Goal: Information Seeking & Learning: Learn about a topic

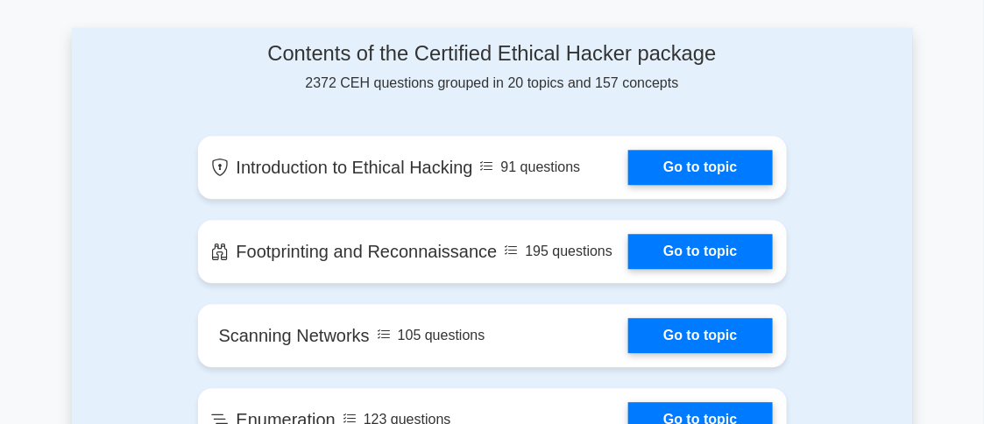
scroll to position [1168, 0]
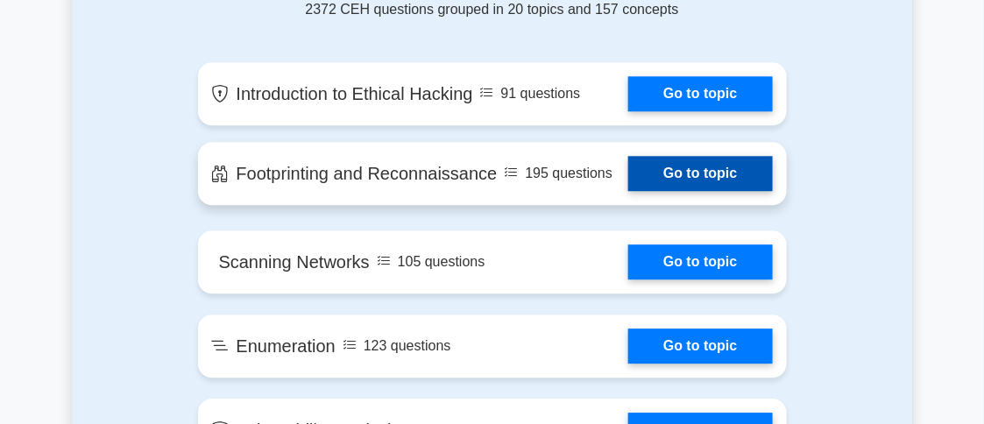
click at [637, 169] on link "Go to topic" at bounding box center [700, 173] width 144 height 35
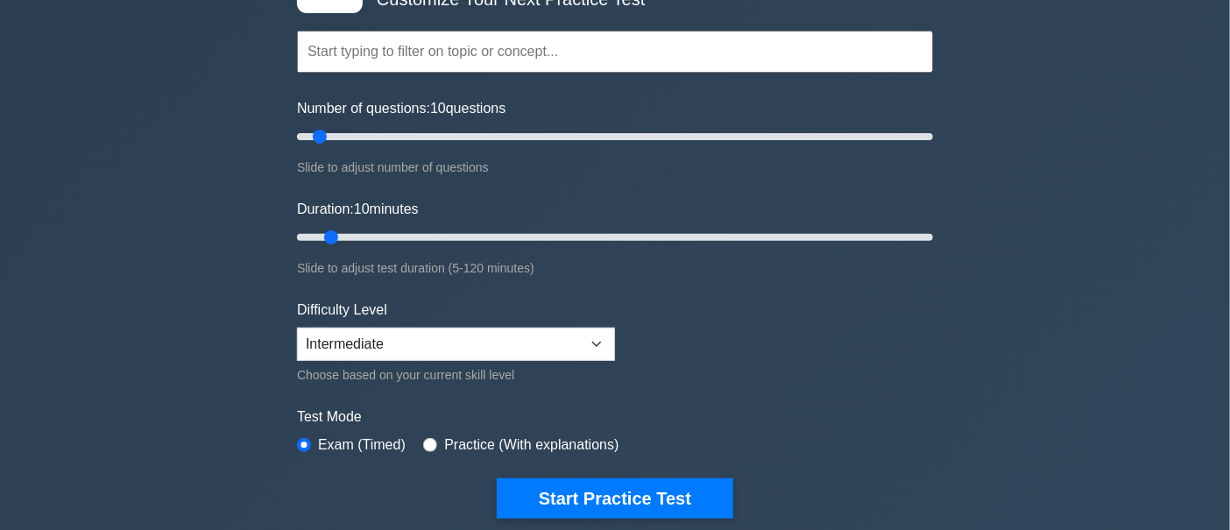
scroll to position [182, 0]
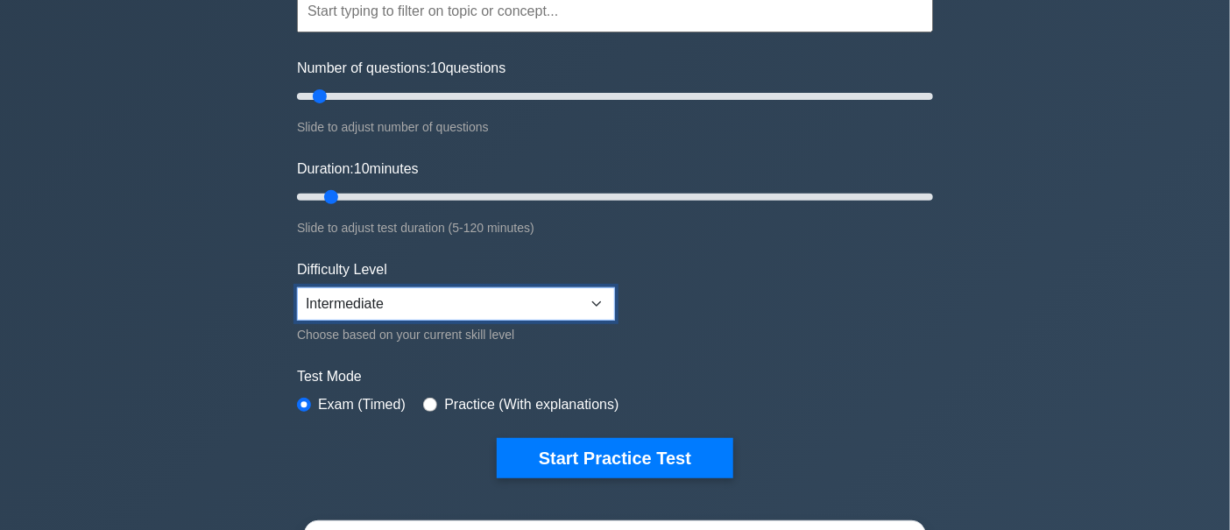
click at [541, 315] on select "Beginner Intermediate Expert" at bounding box center [456, 303] width 318 height 33
click at [709, 266] on form "Topics Introduction to Ethical Hacking Footprinting and Reconnaissance Scanning…" at bounding box center [615, 207] width 636 height 541
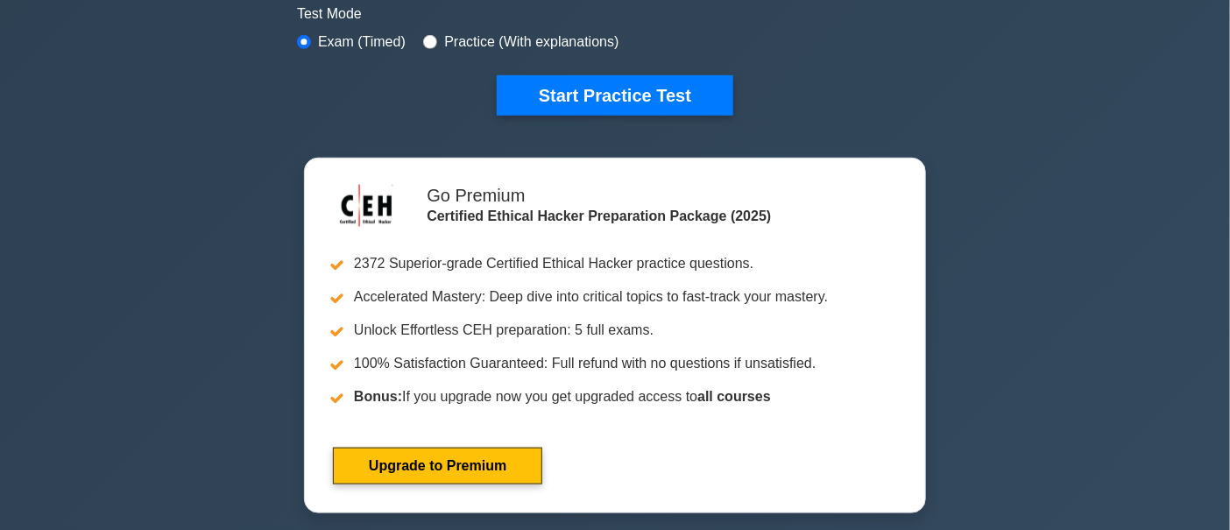
scroll to position [547, 0]
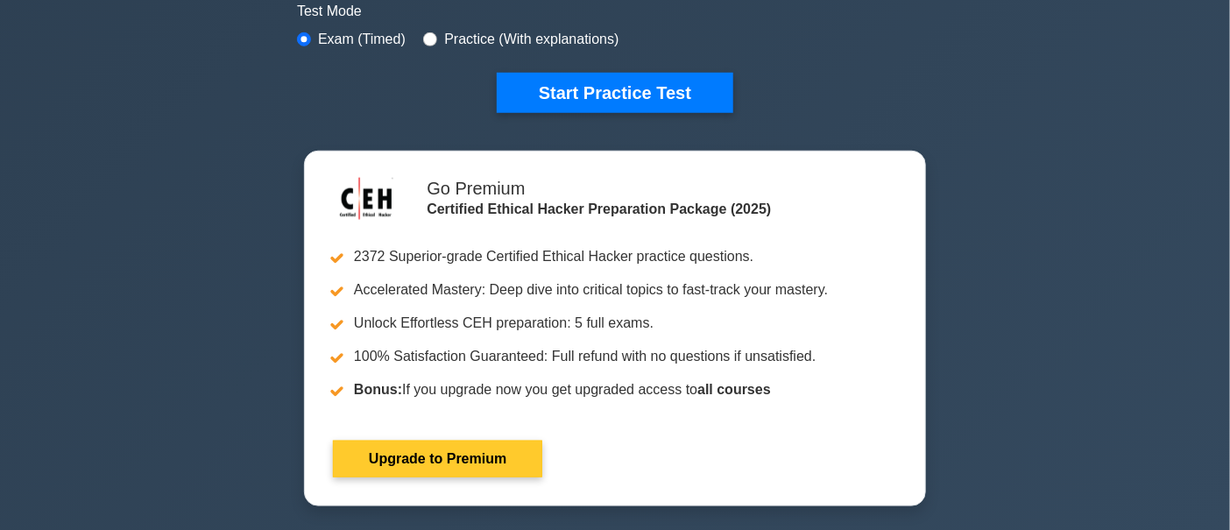
click at [484, 423] on link "Upgrade to Premium" at bounding box center [437, 459] width 209 height 37
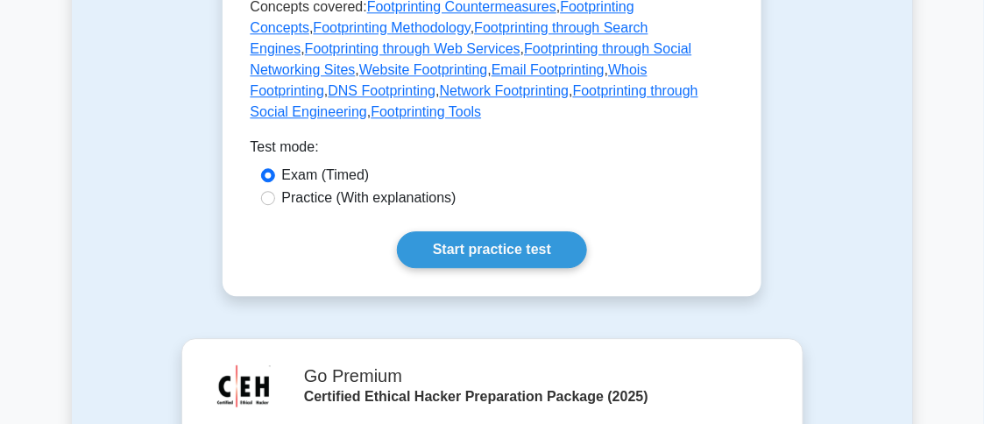
scroll to position [1168, 0]
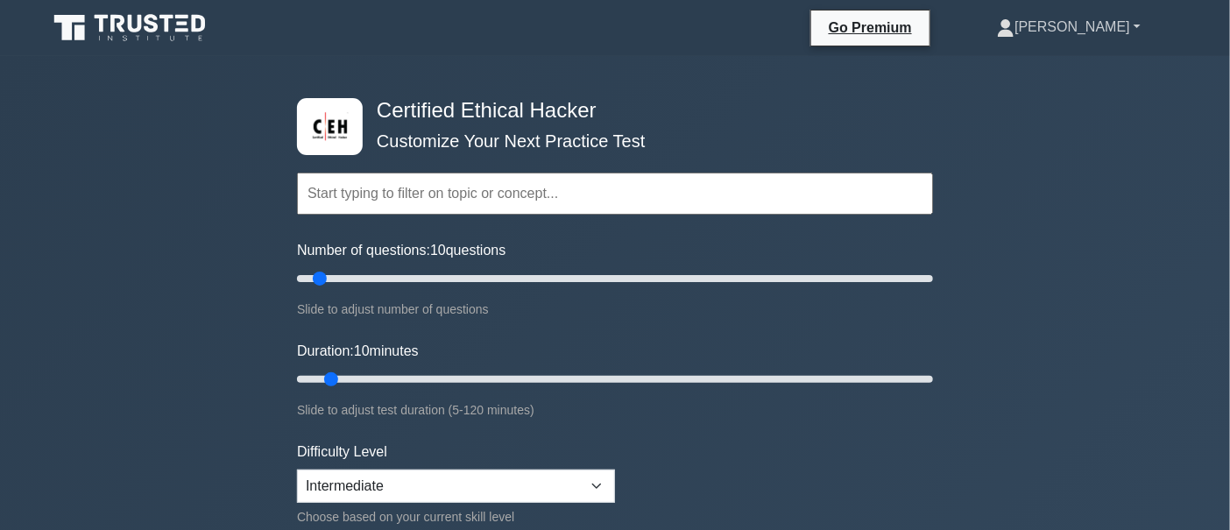
click at [1108, 36] on link "[PERSON_NAME]" at bounding box center [1069, 27] width 228 height 35
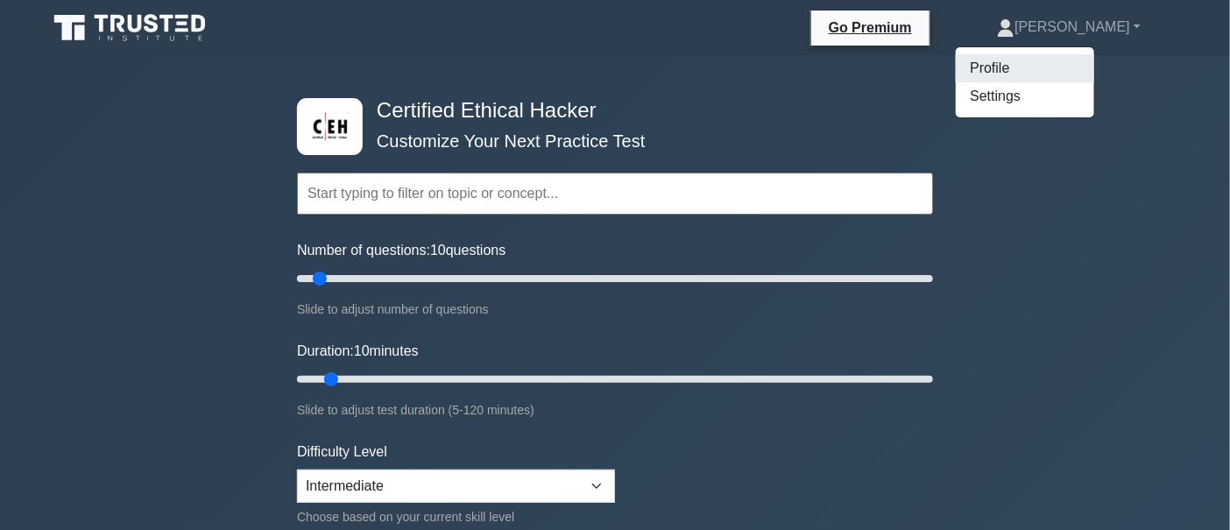
click at [1069, 62] on link "Profile" at bounding box center [1025, 68] width 138 height 28
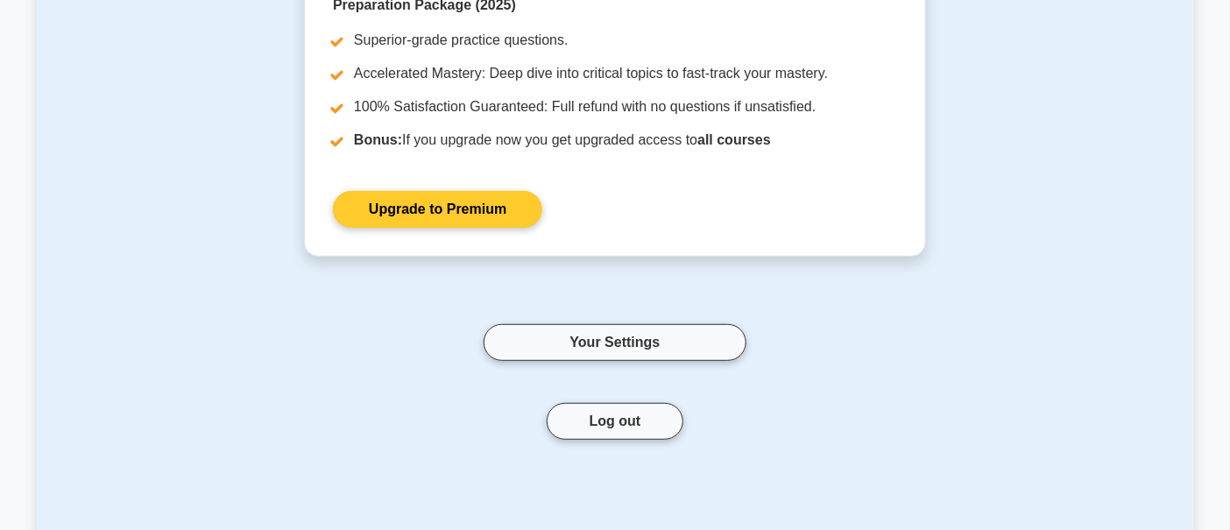
scroll to position [182, 0]
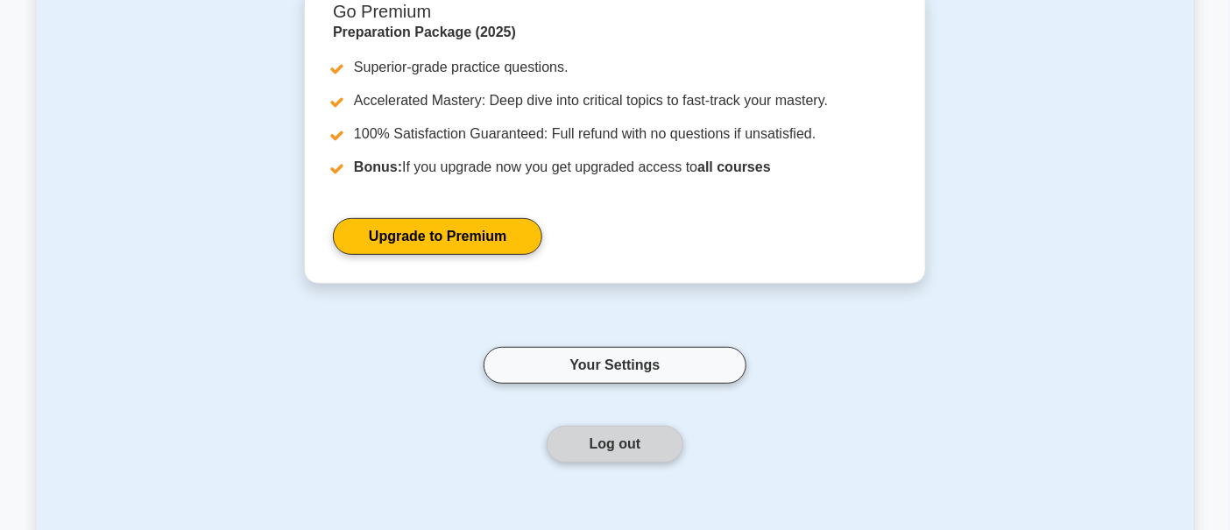
click at [590, 437] on button "Log out" at bounding box center [616, 444] width 138 height 37
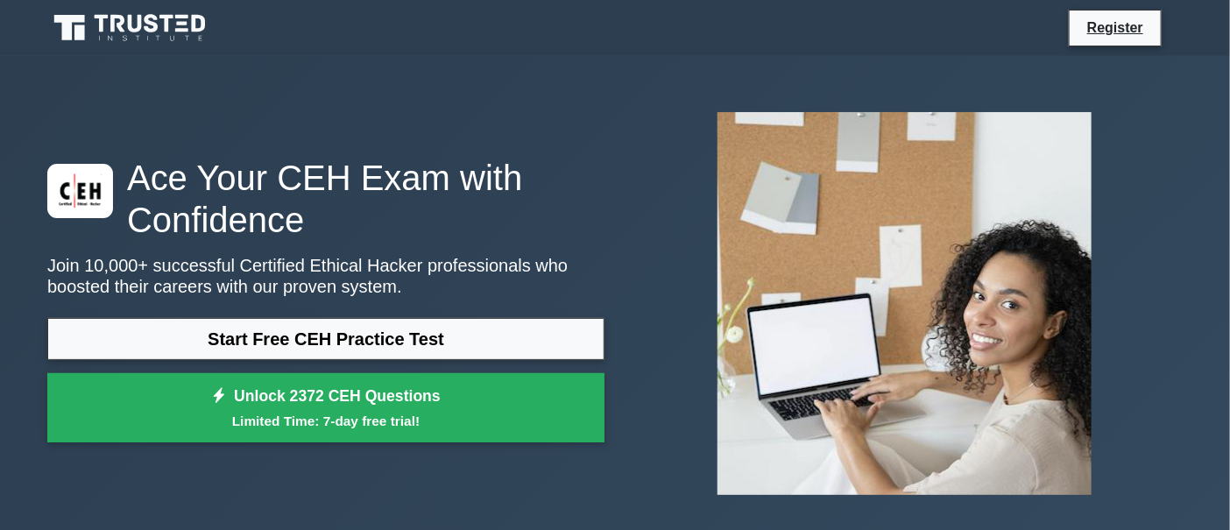
click at [1043, 290] on img at bounding box center [904, 303] width 402 height 411
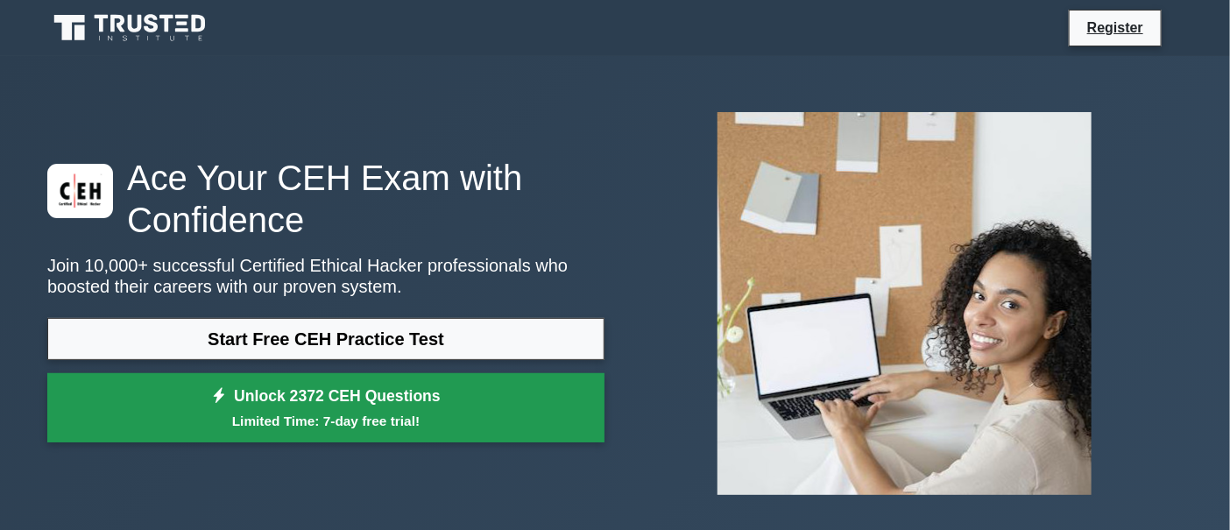
click at [375, 395] on link "Unlock 2372 CEH Questions Limited Time: 7-day free trial!" at bounding box center [325, 408] width 557 height 70
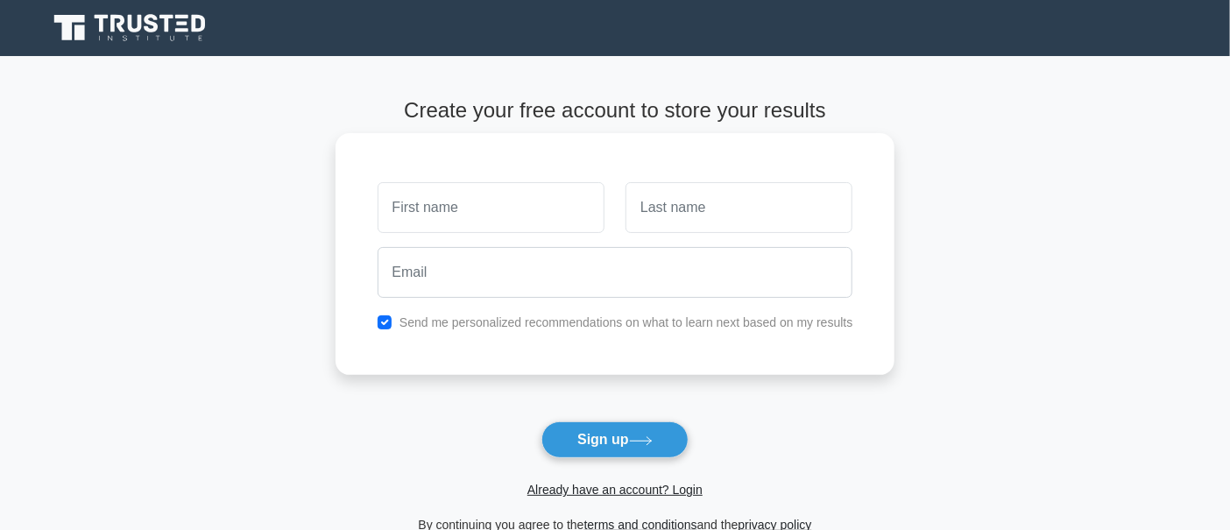
click at [541, 215] on input "text" at bounding box center [491, 207] width 227 height 51
type input "[PERSON_NAME]"
click at [752, 207] on input "text" at bounding box center [738, 207] width 227 height 51
type input "Agrawal"
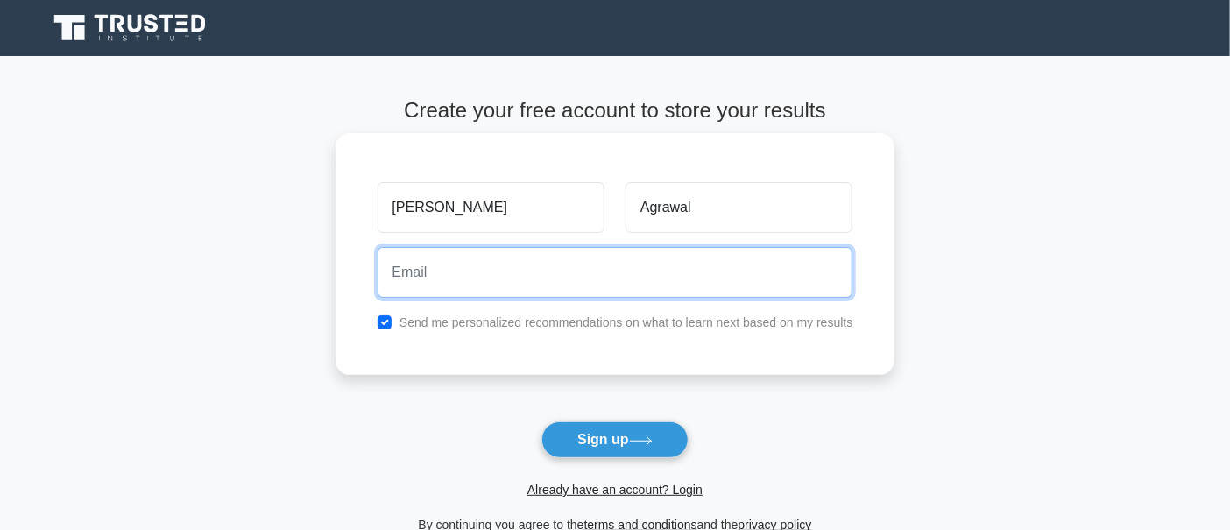
click at [581, 284] on input "email" at bounding box center [616, 272] width 476 height 51
type input "pranavkumaragrawal02@gmail.com"
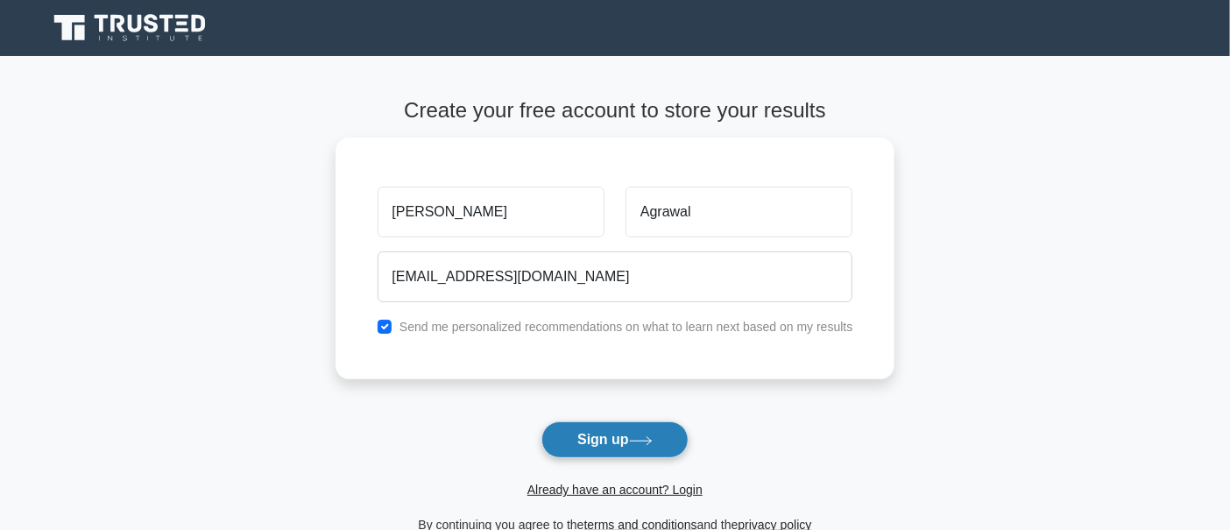
click at [620, 442] on button "Sign up" at bounding box center [614, 439] width 147 height 37
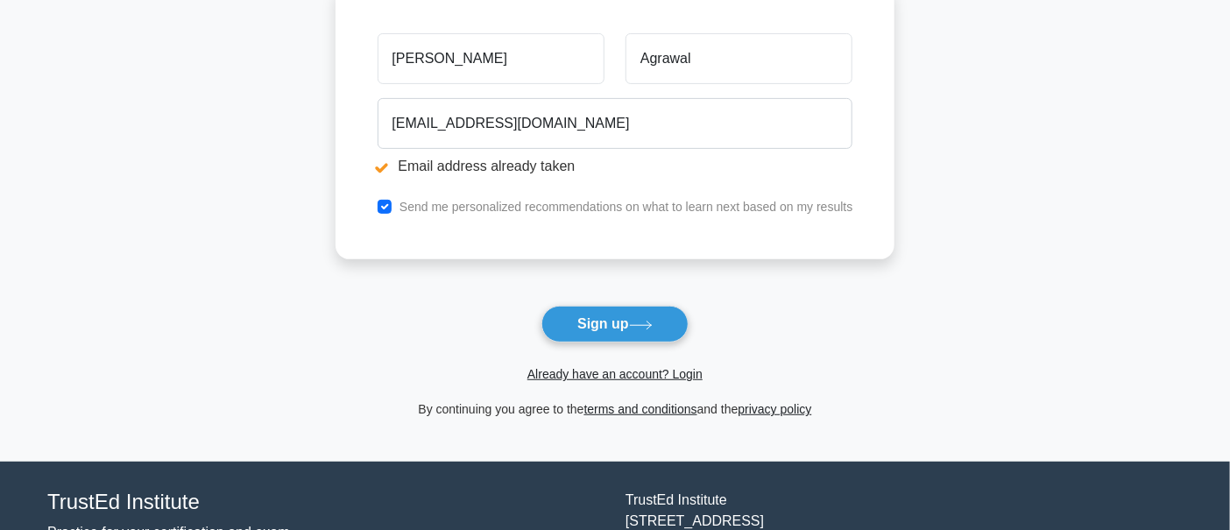
scroll to position [337, 0]
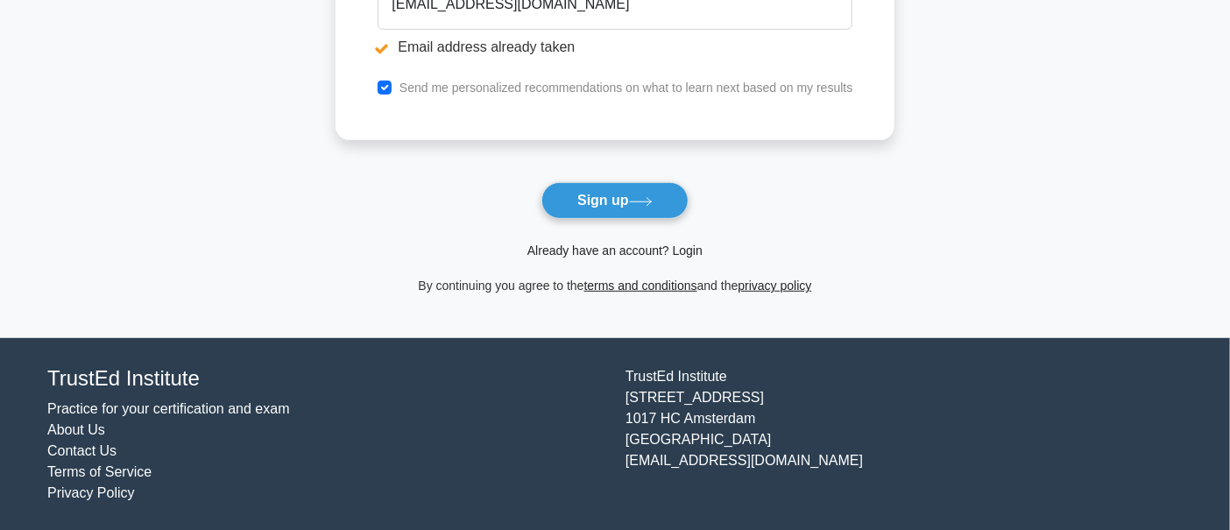
click at [625, 252] on link "Already have an account? Login" at bounding box center [614, 251] width 175 height 14
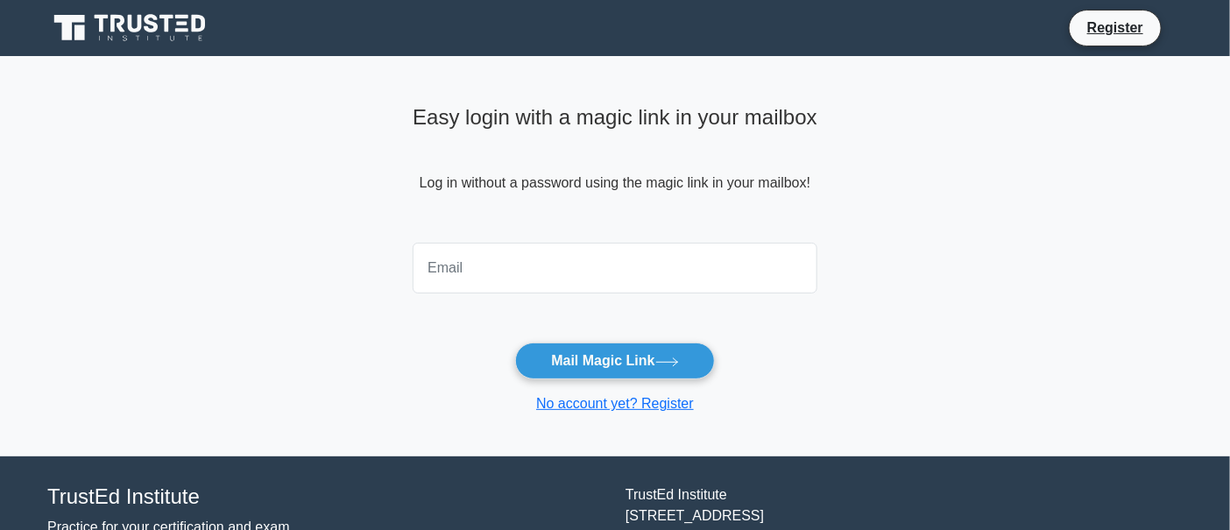
click at [568, 267] on input "email" at bounding box center [615, 268] width 405 height 51
type input "[EMAIL_ADDRESS][DOMAIN_NAME]"
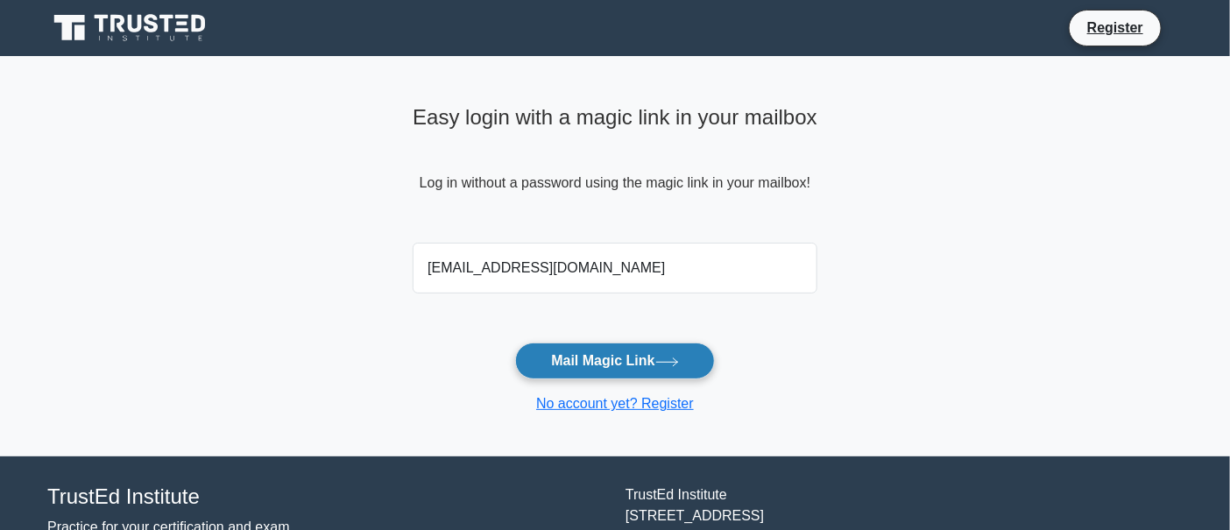
click at [646, 368] on button "Mail Magic Link" at bounding box center [614, 360] width 199 height 37
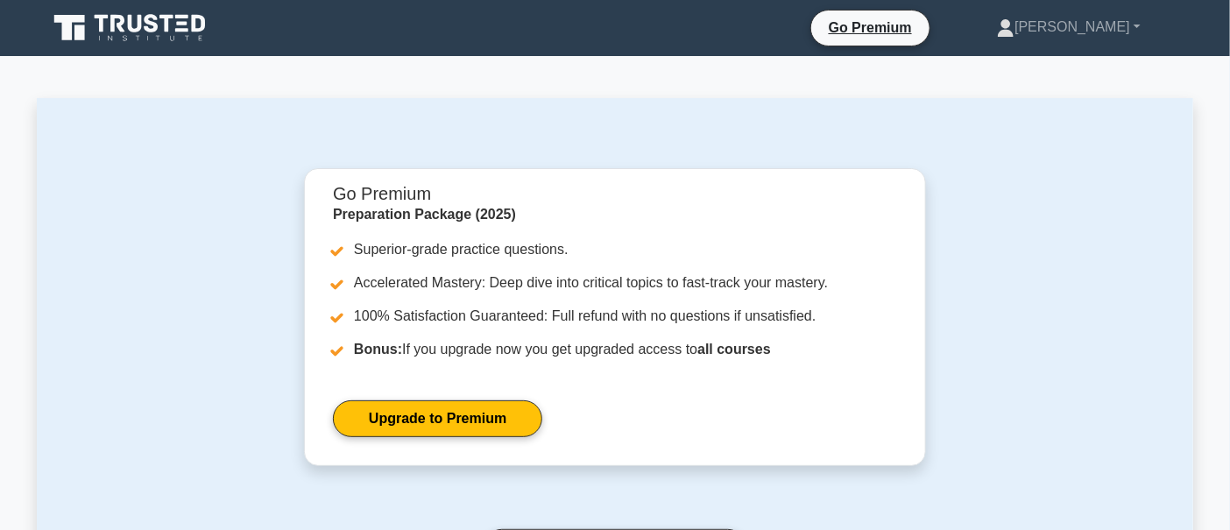
click at [1016, 364] on div "Go Premium Preparation Package (2025) Superior-grade practice questions. Accele…" at bounding box center [614, 427] width 1051 height 519
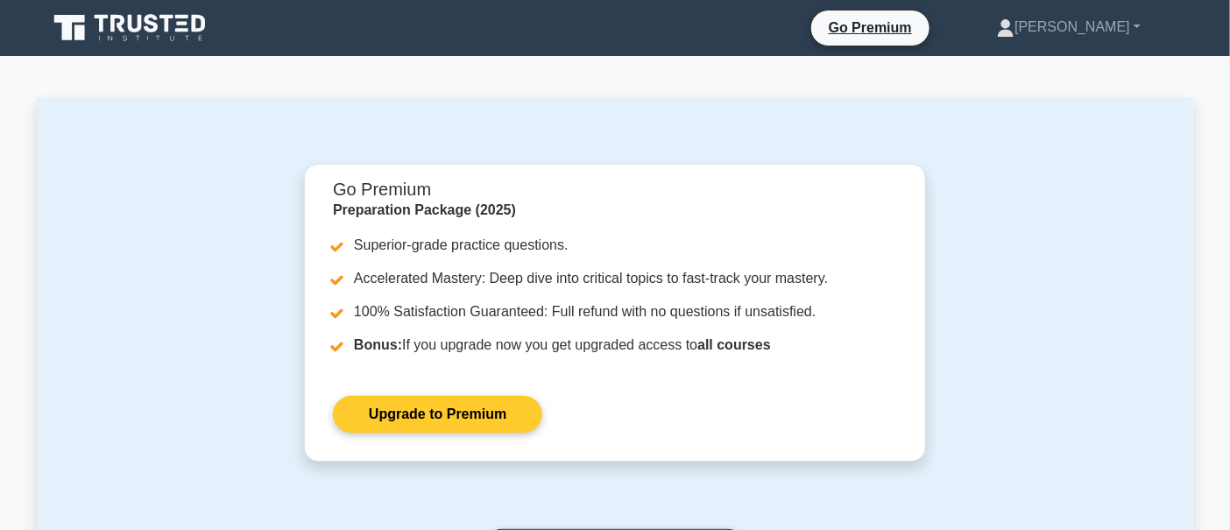
click at [405, 422] on link "Upgrade to Premium" at bounding box center [437, 414] width 209 height 37
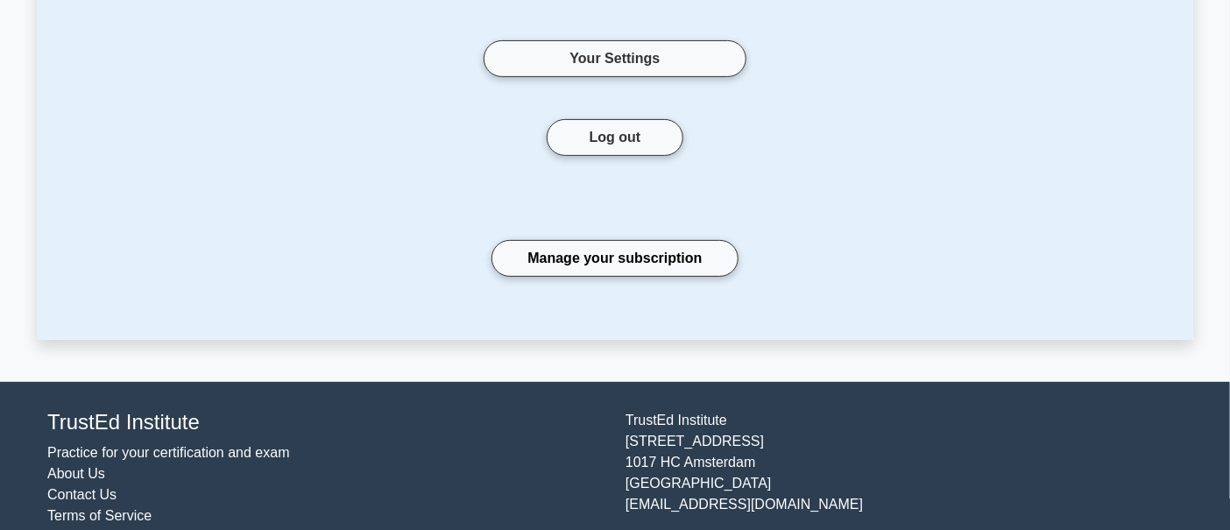
scroll to position [182, 0]
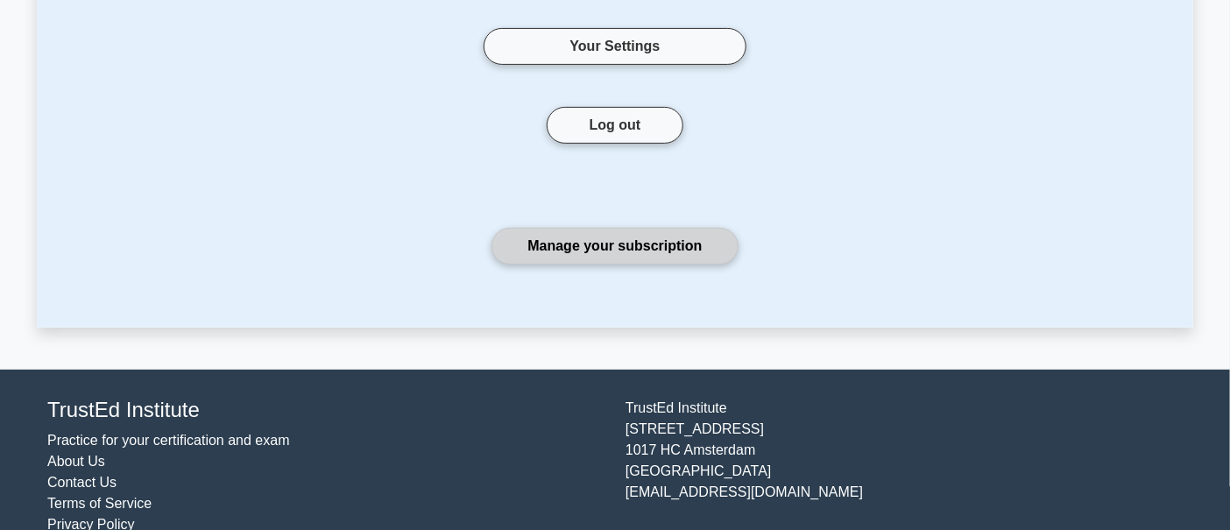
click at [586, 234] on link "Manage your subscription" at bounding box center [614, 246] width 246 height 37
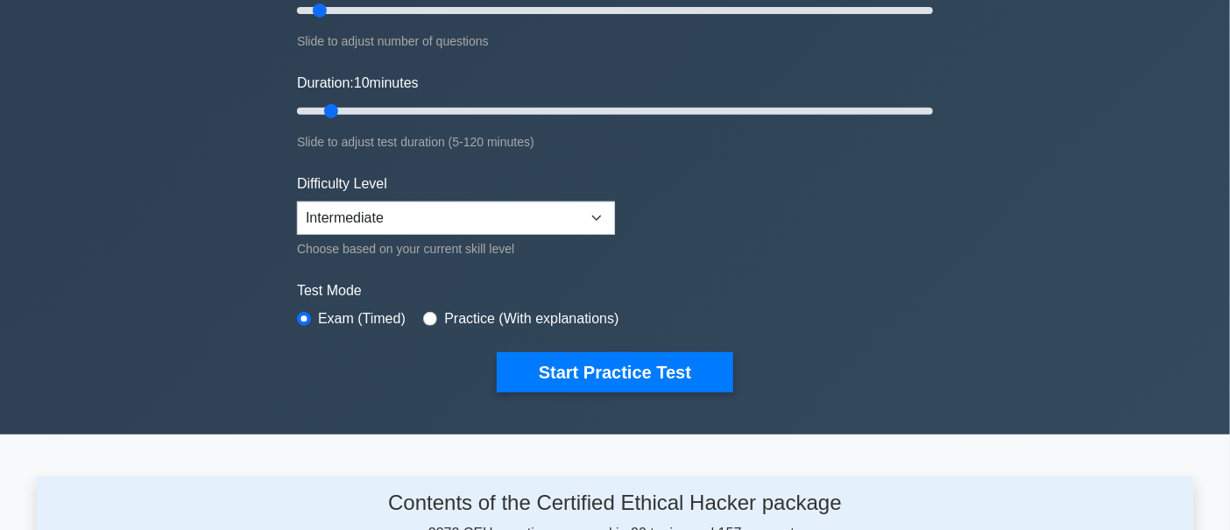
scroll to position [547, 0]
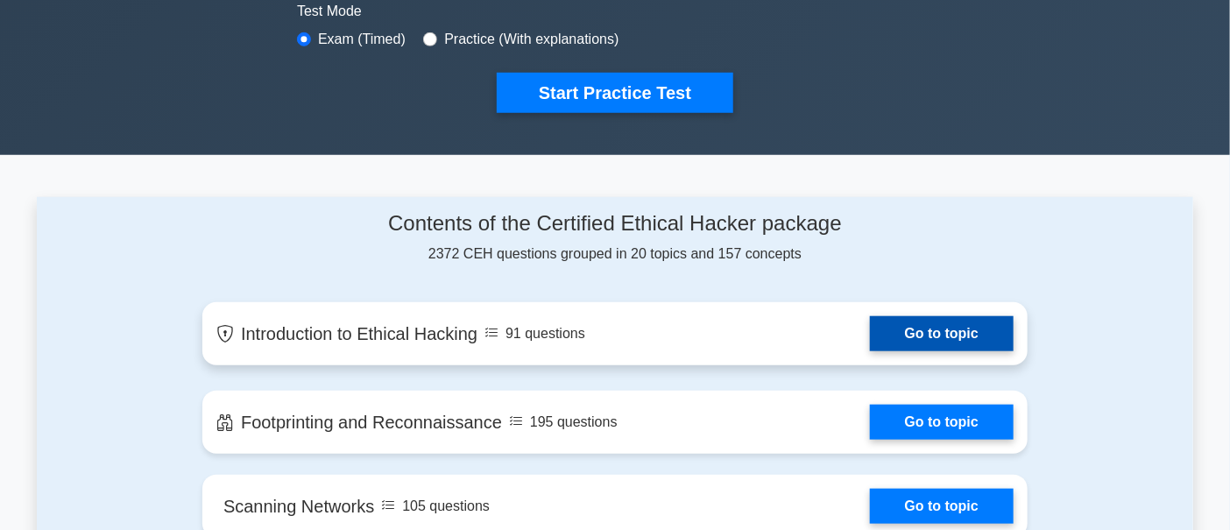
click at [979, 337] on link "Go to topic" at bounding box center [942, 333] width 144 height 35
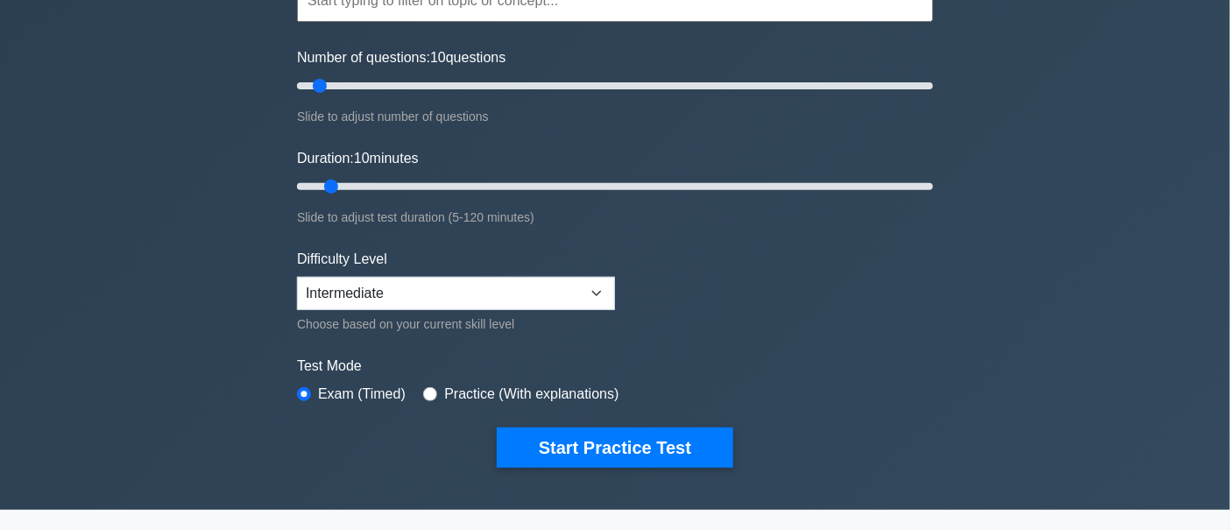
scroll to position [0, 0]
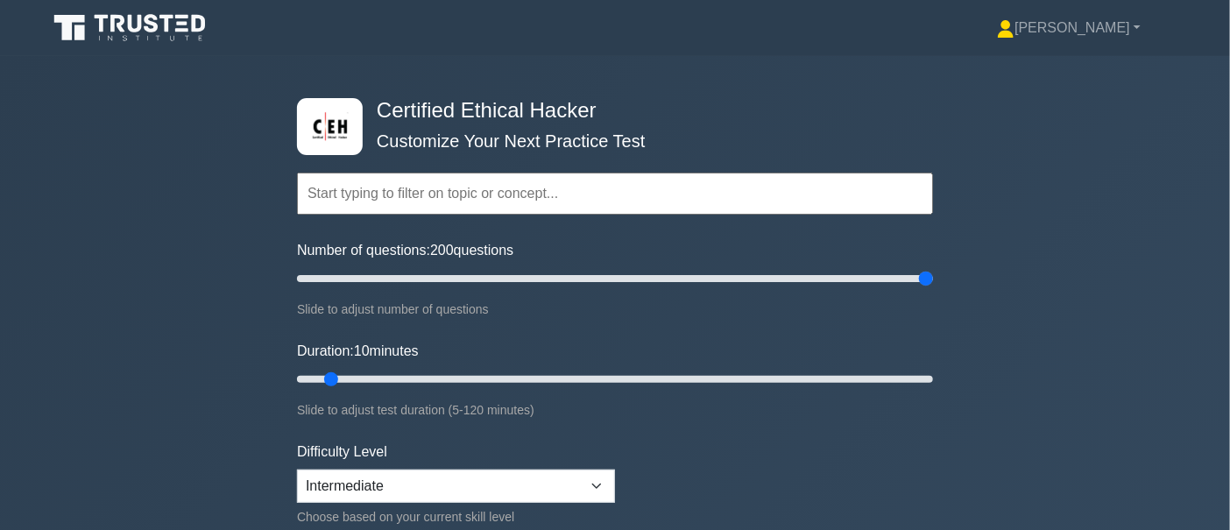
drag, startPoint x: 327, startPoint y: 272, endPoint x: 921, endPoint y: 315, distance: 595.5
type input "200"
click at [921, 289] on input "Number of questions: 200 questions" at bounding box center [615, 278] width 636 height 21
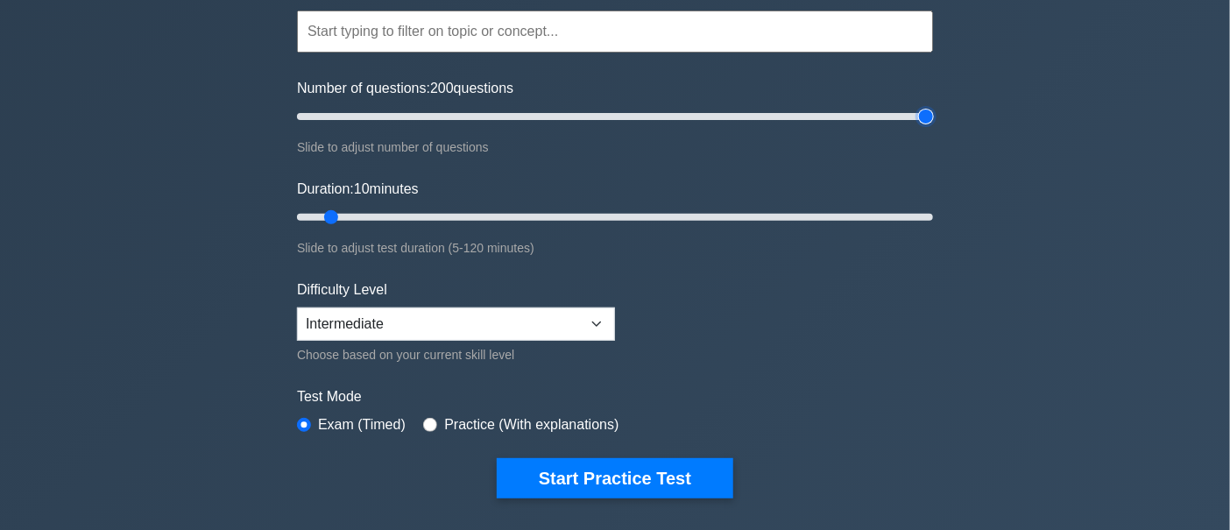
scroll to position [182, 0]
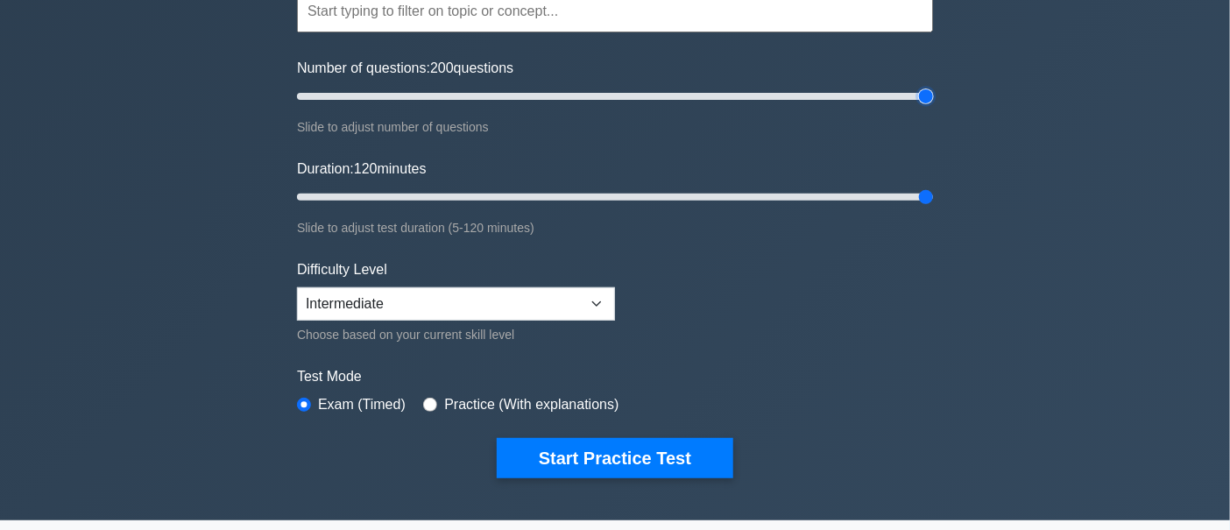
drag, startPoint x: 328, startPoint y: 200, endPoint x: 941, endPoint y: 288, distance: 619.5
type input "120"
click at [933, 208] on input "Duration: 120 minutes" at bounding box center [615, 197] width 636 height 21
click at [500, 313] on select "Beginner Intermediate Expert" at bounding box center [456, 303] width 318 height 33
select select "expert"
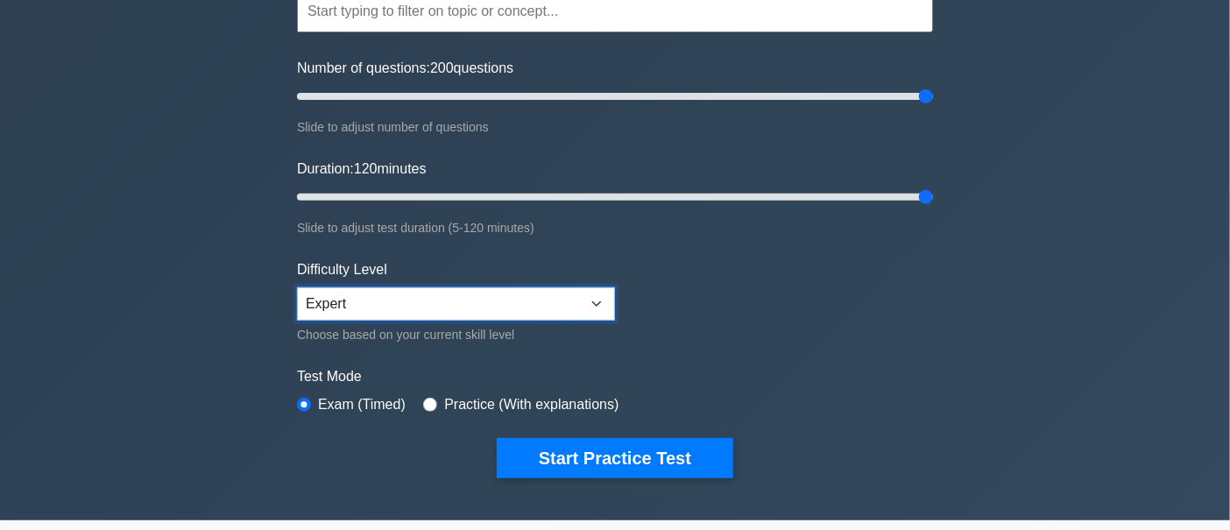
click at [297, 287] on select "Beginner Intermediate Expert" at bounding box center [456, 303] width 318 height 33
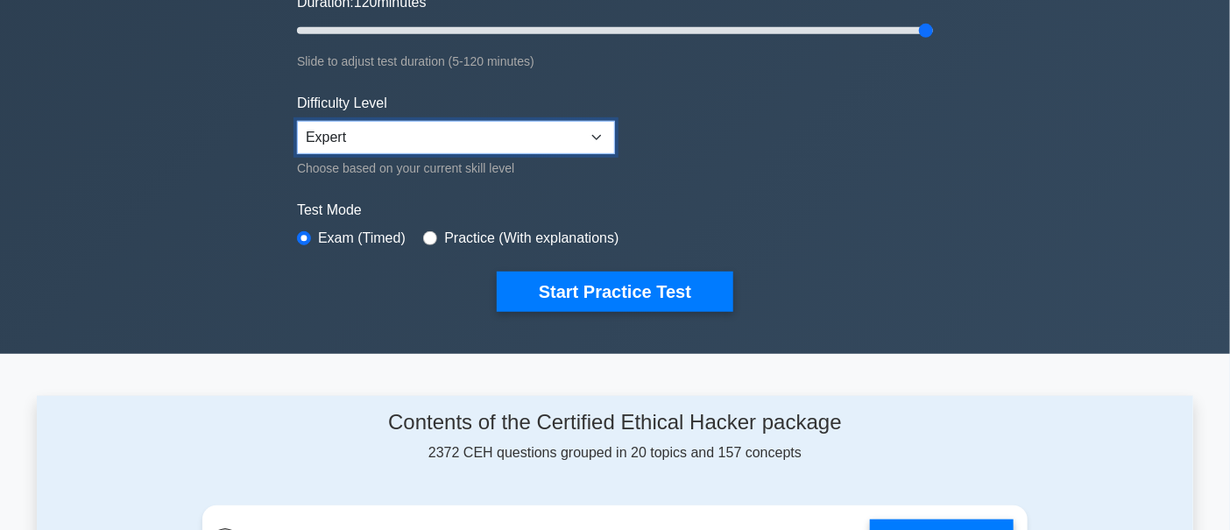
scroll to position [364, 0]
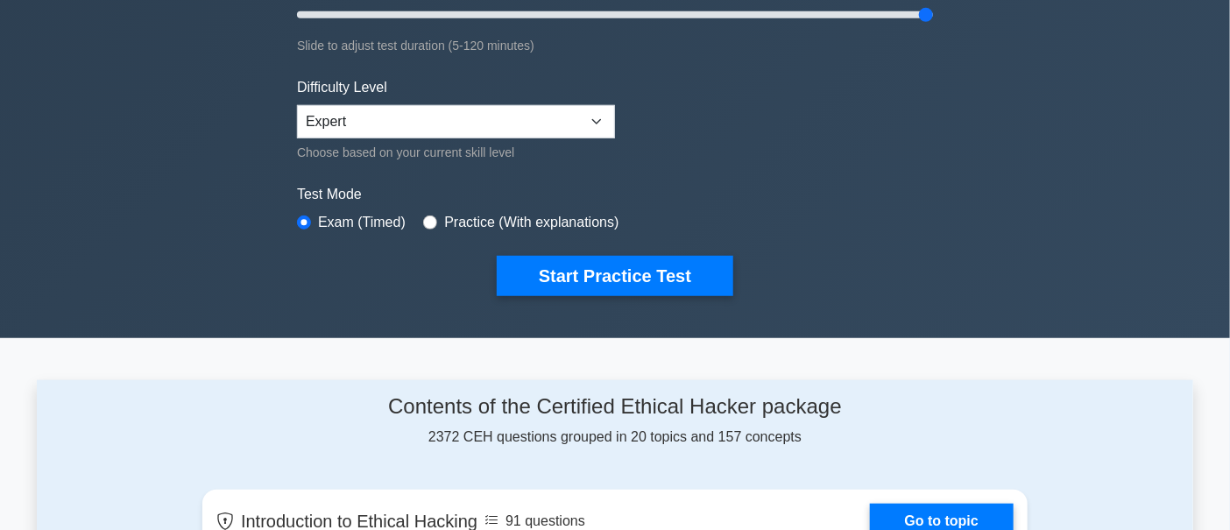
click at [503, 216] on label "Practice (With explanations)" at bounding box center [531, 222] width 174 height 21
click at [432, 212] on div "Practice (With explanations)" at bounding box center [520, 222] width 195 height 21
click at [430, 219] on input "radio" at bounding box center [430, 222] width 14 height 14
radio input "true"
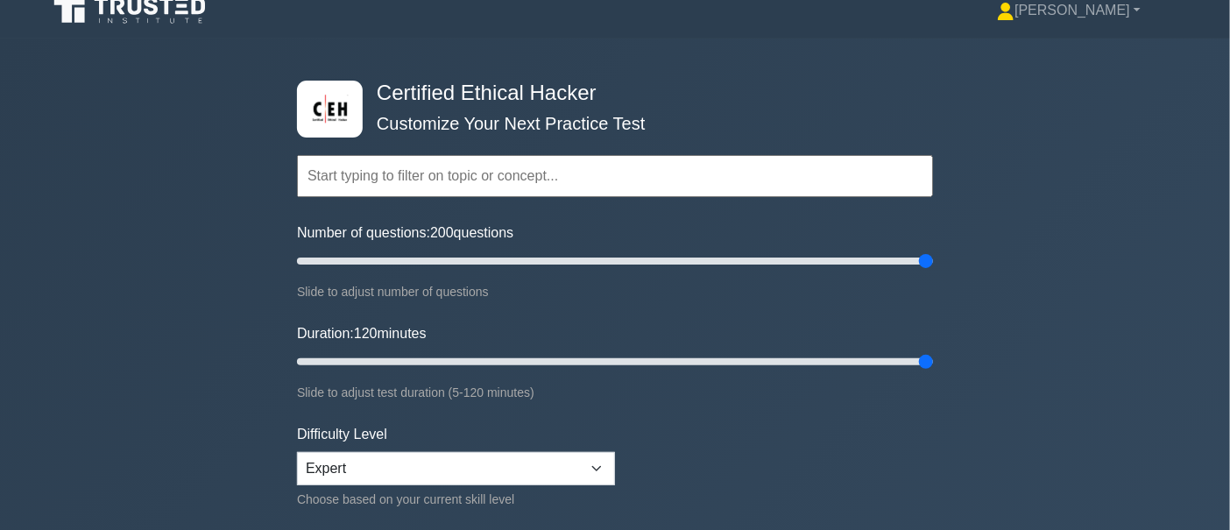
scroll to position [0, 0]
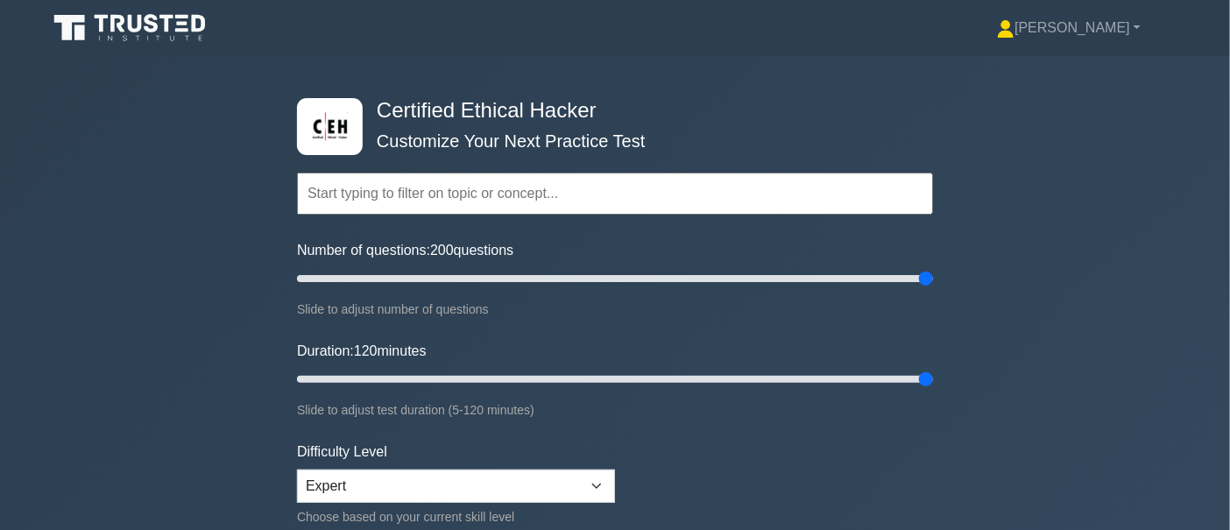
click at [947, 60] on div "Certified Ethical Hacker Customize Your Next Practice Test Topics Introduction …" at bounding box center [615, 379] width 1230 height 646
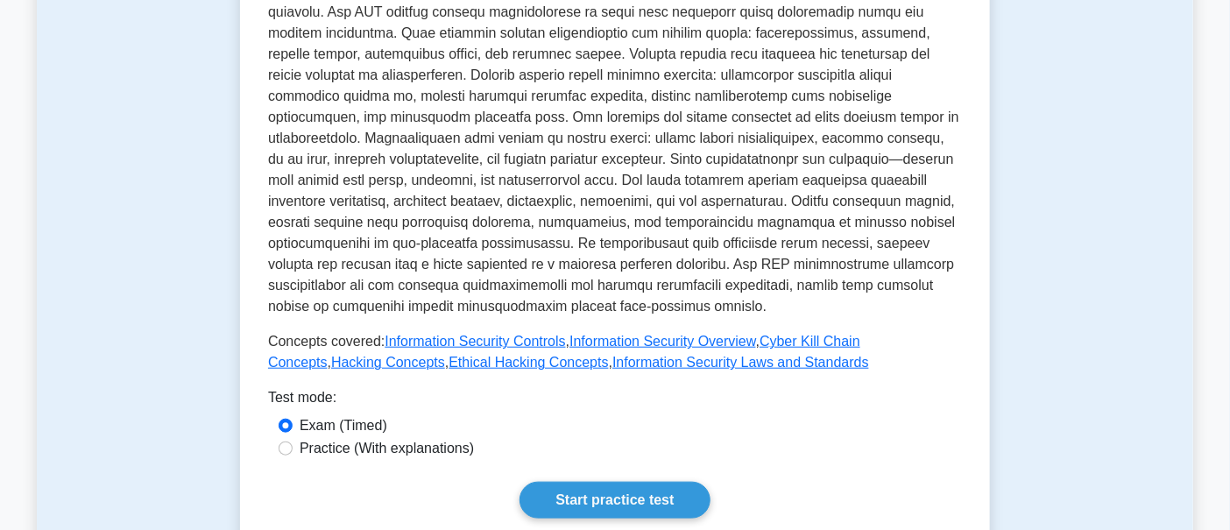
scroll to position [547, 0]
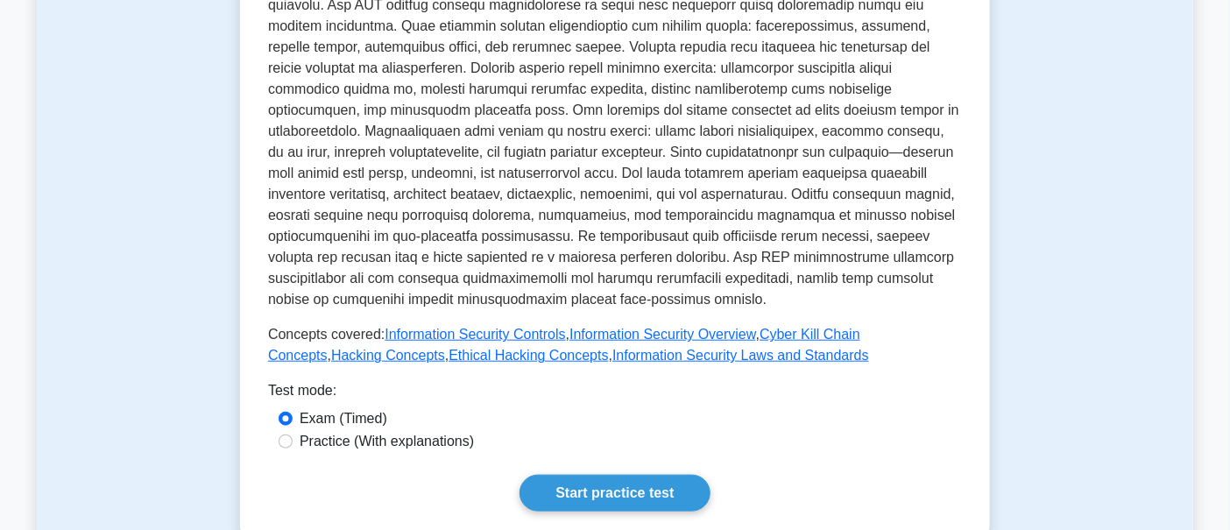
click at [390, 431] on label "Practice (With explanations)" at bounding box center [387, 441] width 174 height 21
click at [293, 434] on input "Practice (With explanations)" at bounding box center [286, 441] width 14 height 14
radio input "true"
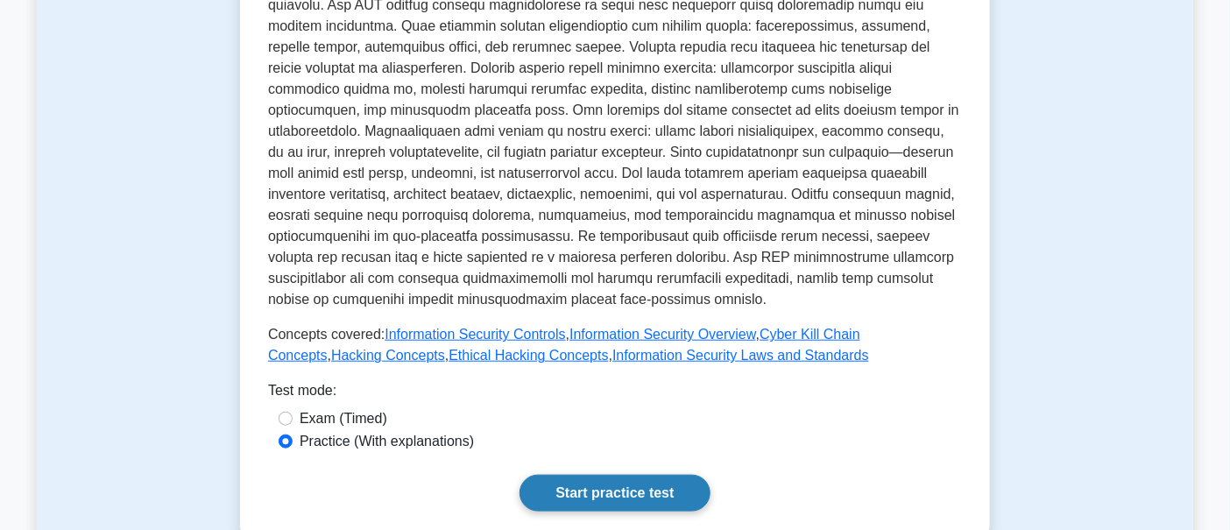
click at [635, 484] on link "Start practice test" at bounding box center [614, 493] width 190 height 37
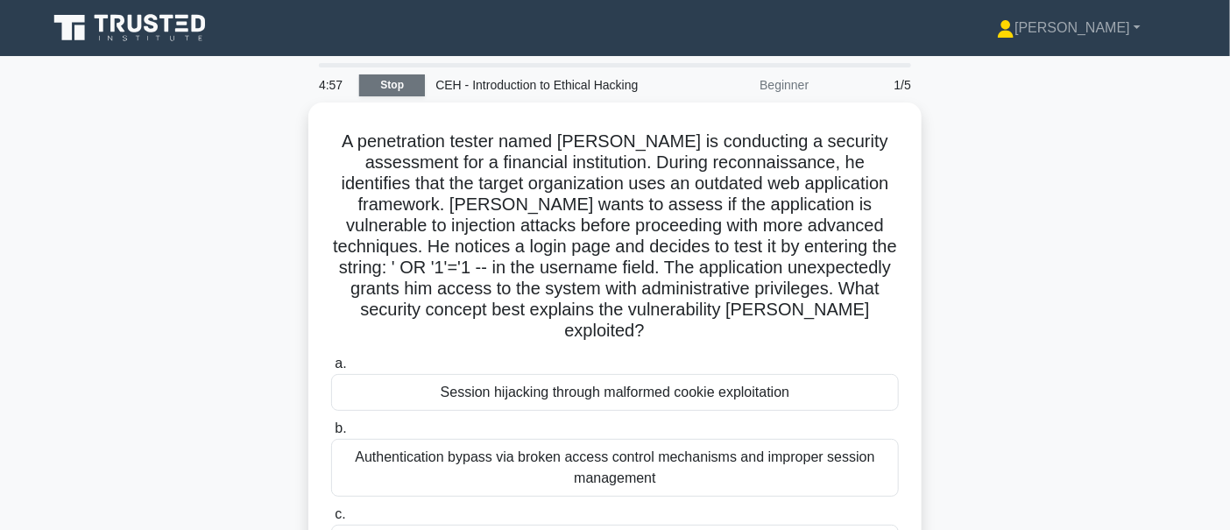
click at [414, 85] on link "Stop" at bounding box center [392, 85] width 66 height 22
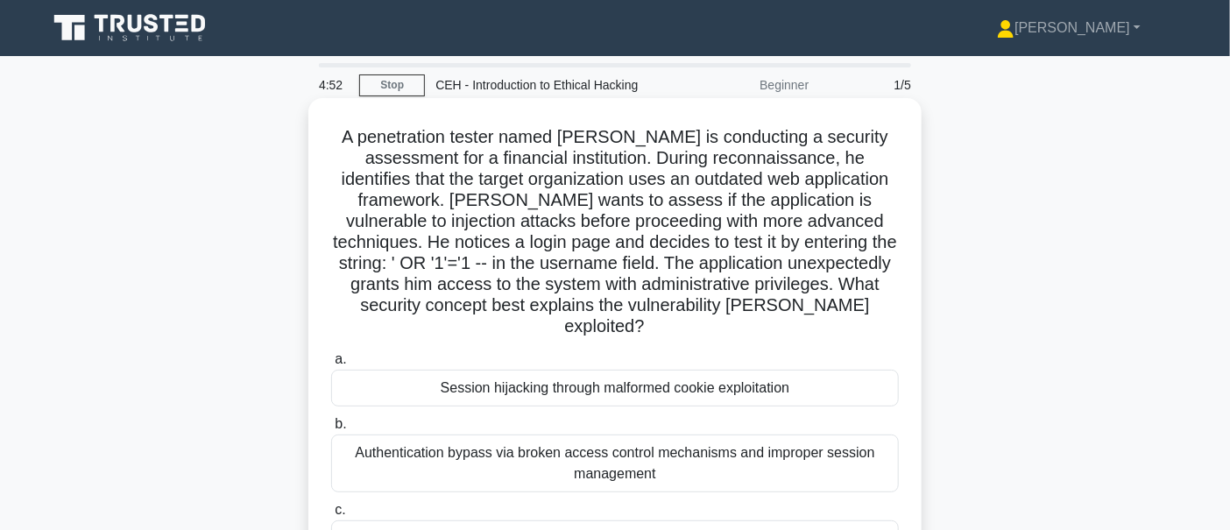
click at [535, 370] on div "Session hijacking through malformed cookie exploitation" at bounding box center [615, 388] width 568 height 37
click at [331, 354] on input "a. Session hijacking through malformed cookie exploitation" at bounding box center [331, 359] width 0 height 11
